Goal: Task Accomplishment & Management: Use online tool/utility

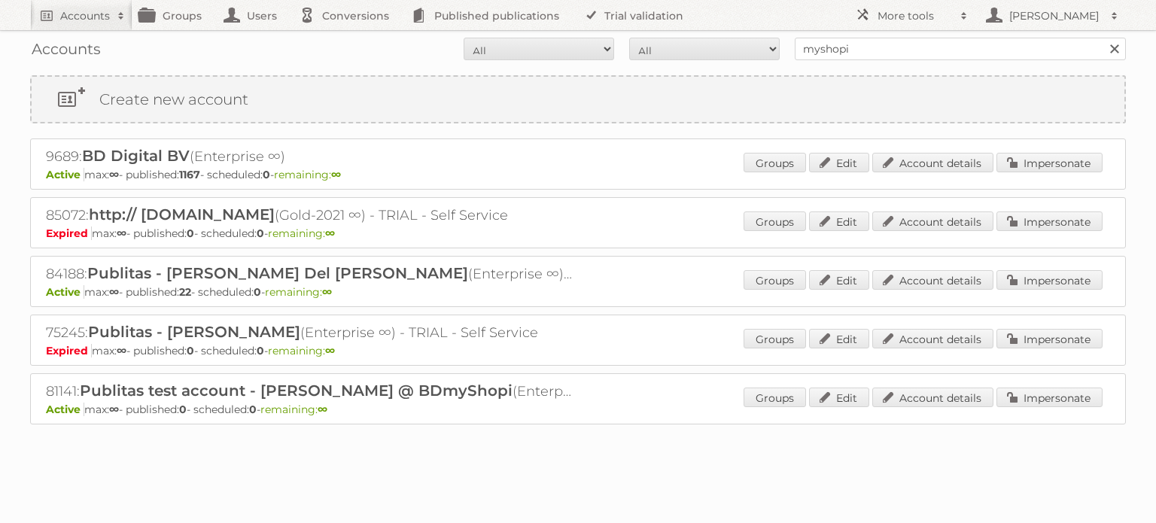
click at [1050, 174] on div "Groups Edit Account details Impersonate" at bounding box center [923, 164] width 359 height 23
click at [1033, 153] on link "Impersonate" at bounding box center [1050, 163] width 106 height 20
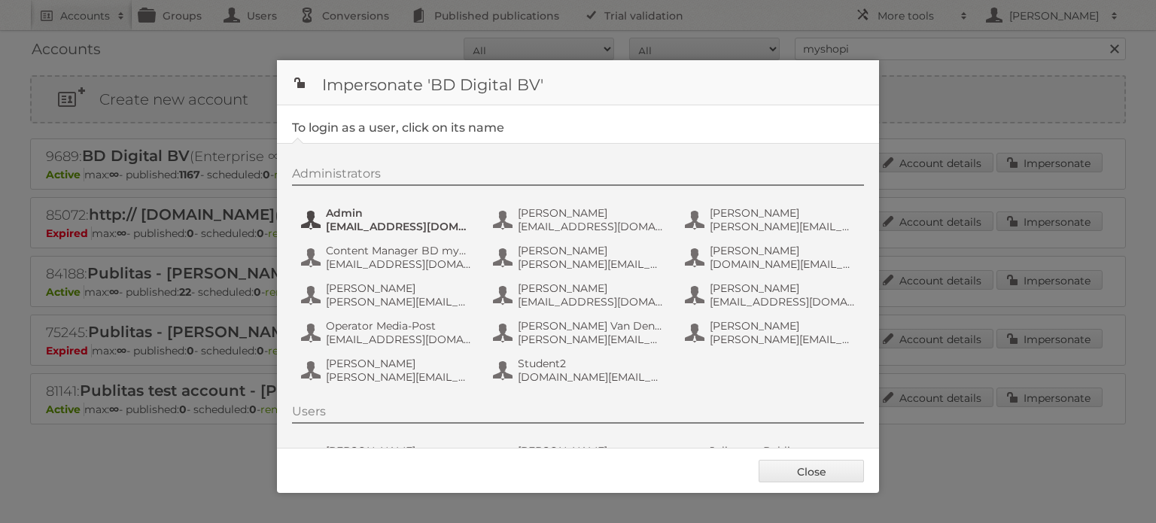
click at [360, 228] on span "[EMAIL_ADDRESS][DOMAIN_NAME]" at bounding box center [399, 227] width 146 height 14
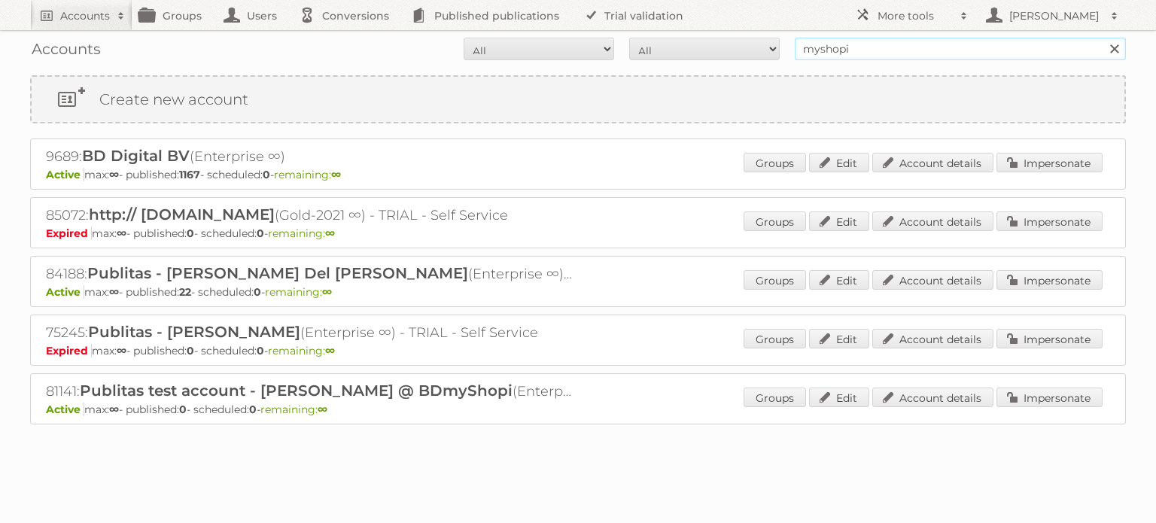
click at [891, 56] on input "myshopi" at bounding box center [960, 49] width 331 height 23
type input "expert"
click at [1103, 38] on input "Search" at bounding box center [1114, 49] width 23 height 23
